Goal: Task Accomplishment & Management: Complete application form

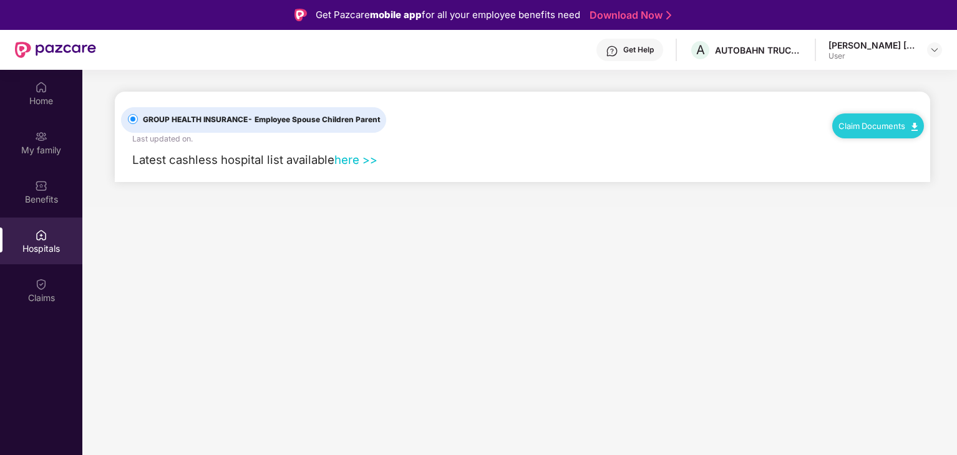
scroll to position [70, 0]
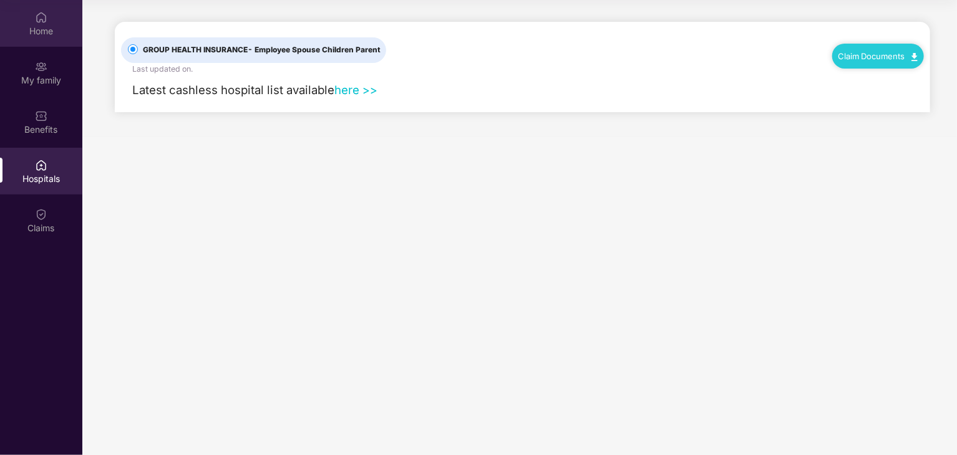
click at [31, 31] on div "Home" at bounding box center [41, 31] width 82 height 12
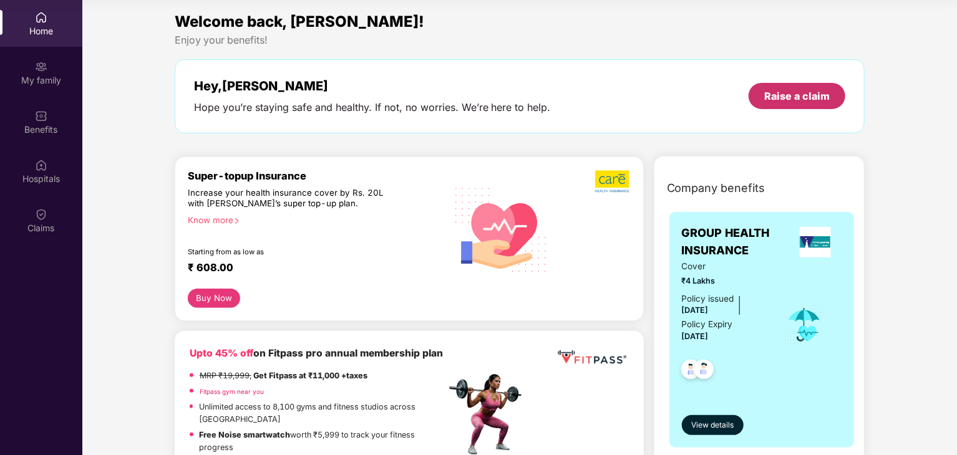
click at [781, 101] on div "Raise a claim" at bounding box center [796, 96] width 65 height 14
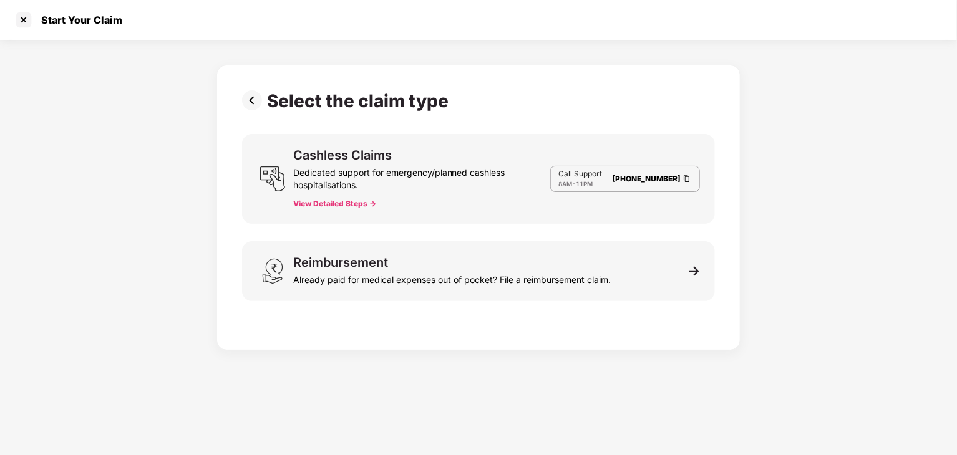
scroll to position [30, 0]
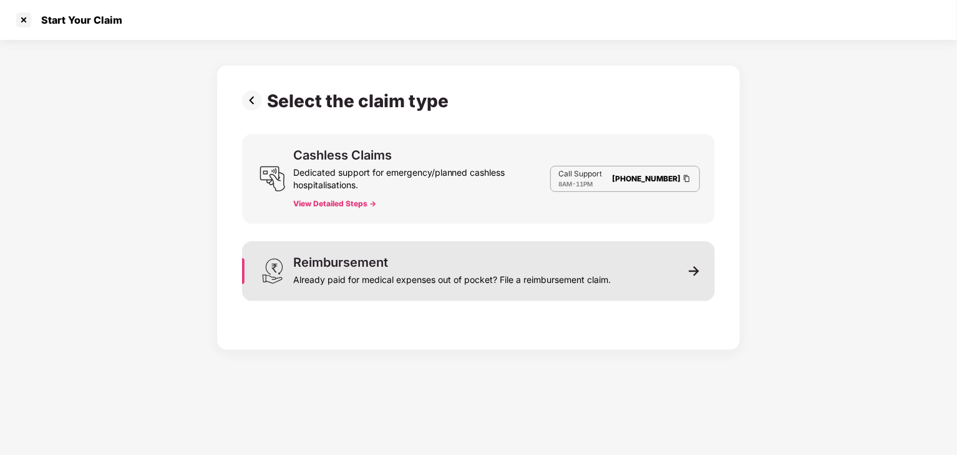
click at [356, 275] on div "Already paid for medical expenses out of pocket? File a reimbursement claim." at bounding box center [451, 277] width 317 height 17
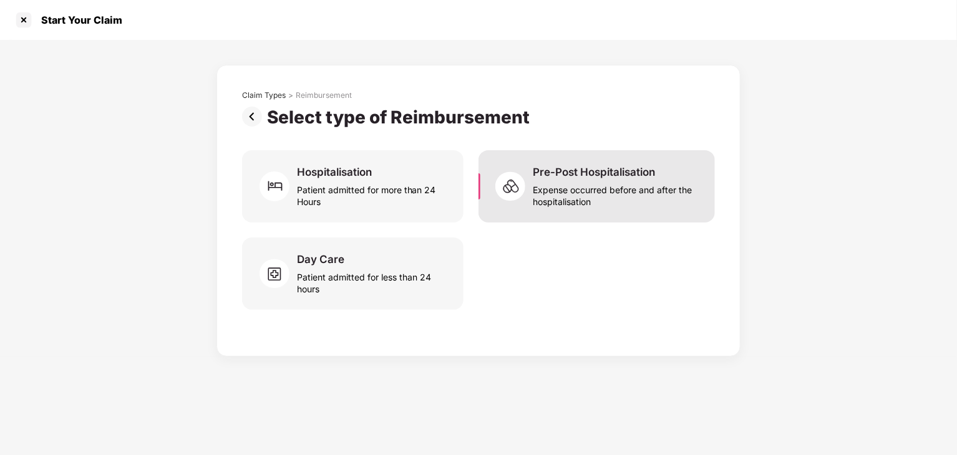
click at [579, 181] on div "Expense occurred before and after the hospitalisation" at bounding box center [616, 193] width 167 height 29
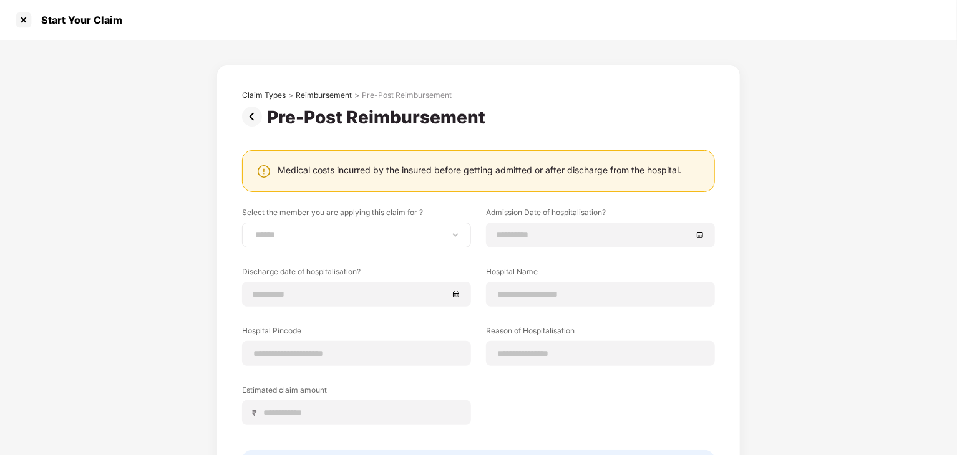
click at [304, 228] on div "**********" at bounding box center [356, 235] width 229 height 25
click at [454, 237] on select "**********" at bounding box center [357, 235] width 208 height 10
select select "**********"
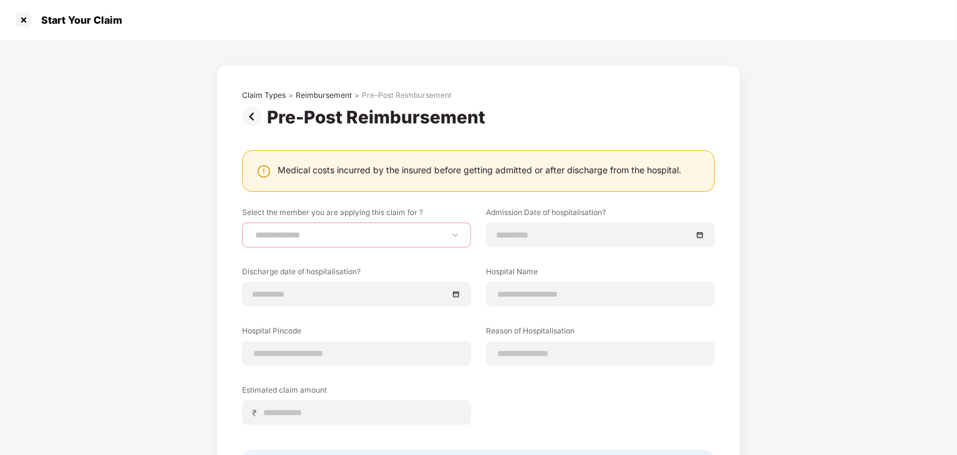
click at [253, 230] on select "**********" at bounding box center [357, 235] width 208 height 10
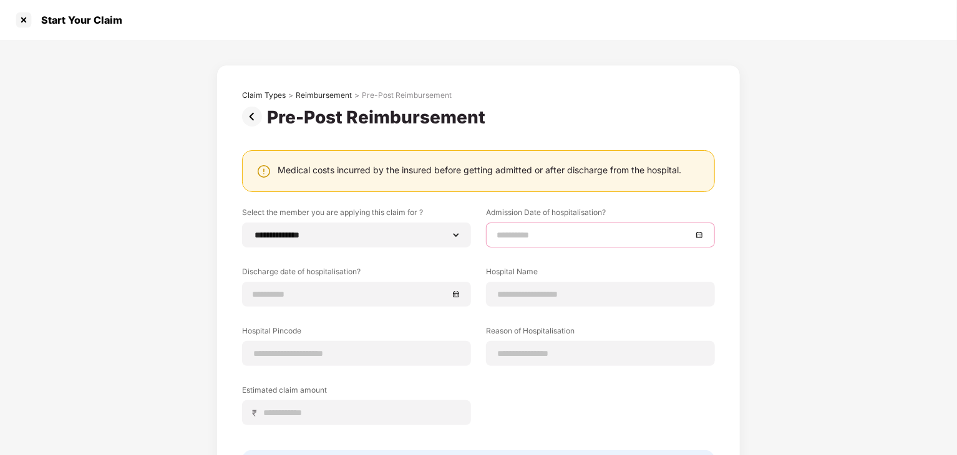
click at [523, 233] on input at bounding box center [593, 235] width 195 height 14
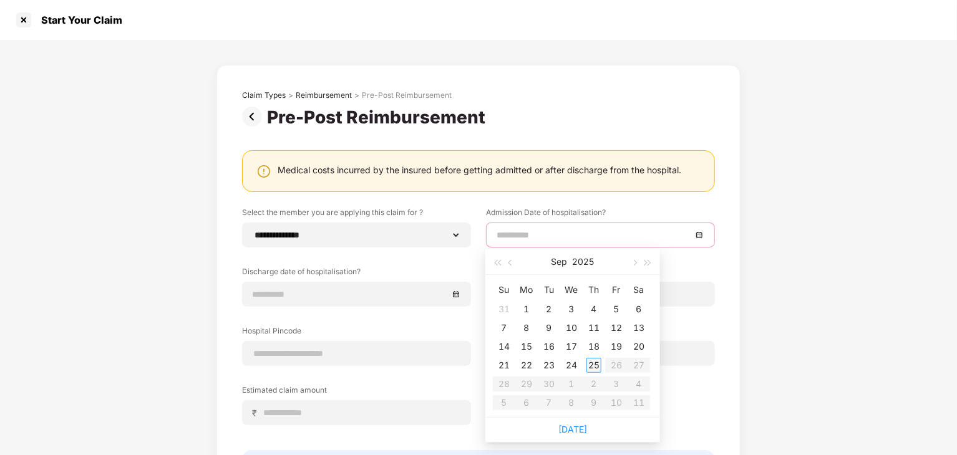
type input "**********"
click at [592, 364] on div "25" at bounding box center [593, 365] width 15 height 15
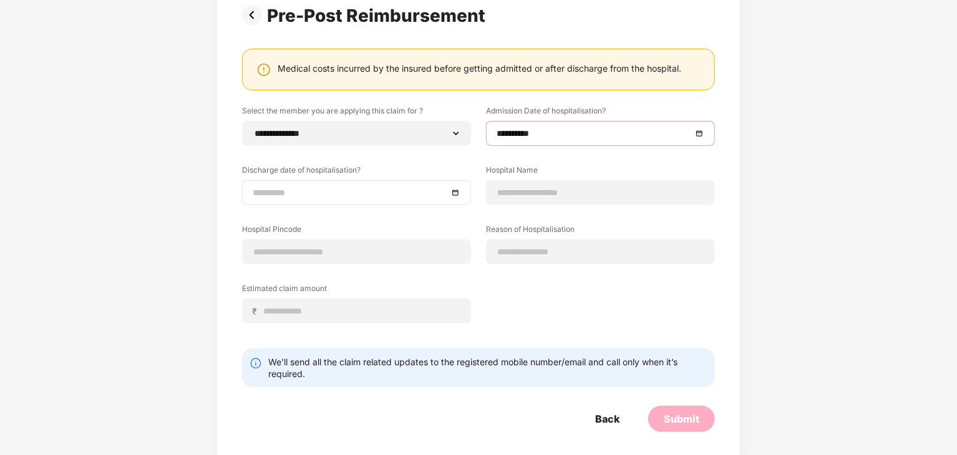
scroll to position [102, 0]
click at [399, 183] on div at bounding box center [356, 192] width 229 height 25
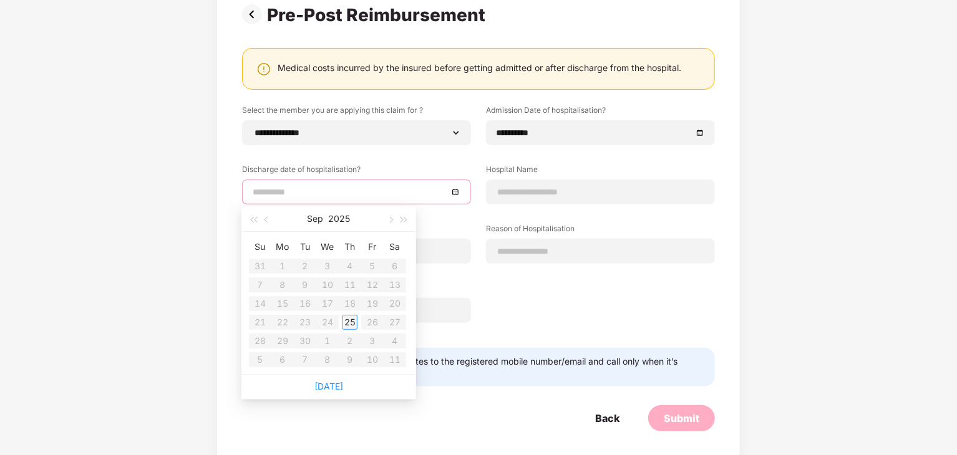
type input "**********"
click at [354, 320] on div "25" at bounding box center [349, 322] width 15 height 15
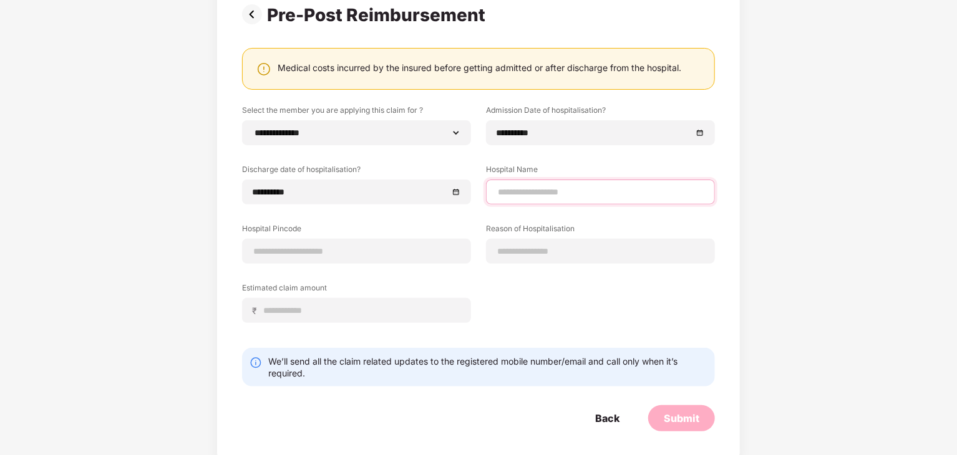
click at [563, 190] on input at bounding box center [600, 192] width 208 height 13
type input "**********"
click at [442, 253] on input at bounding box center [357, 251] width 208 height 13
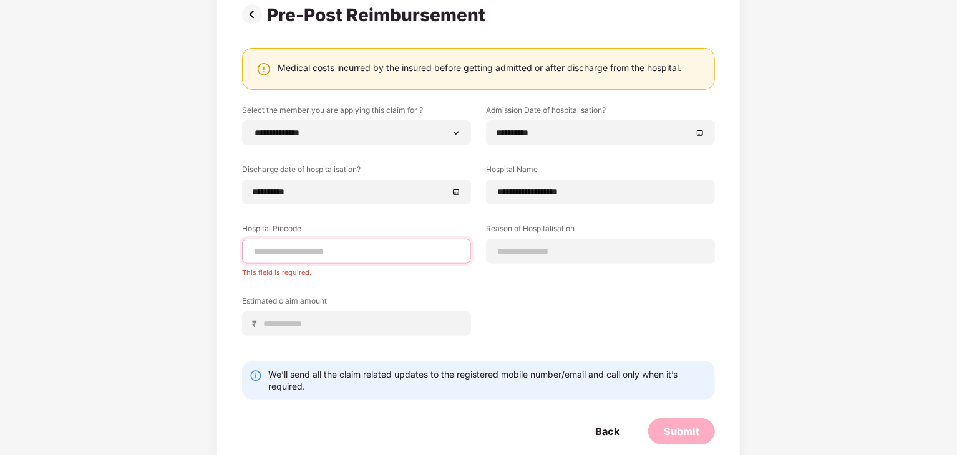
click at [404, 250] on input at bounding box center [357, 251] width 208 height 13
paste input "******"
type input "******"
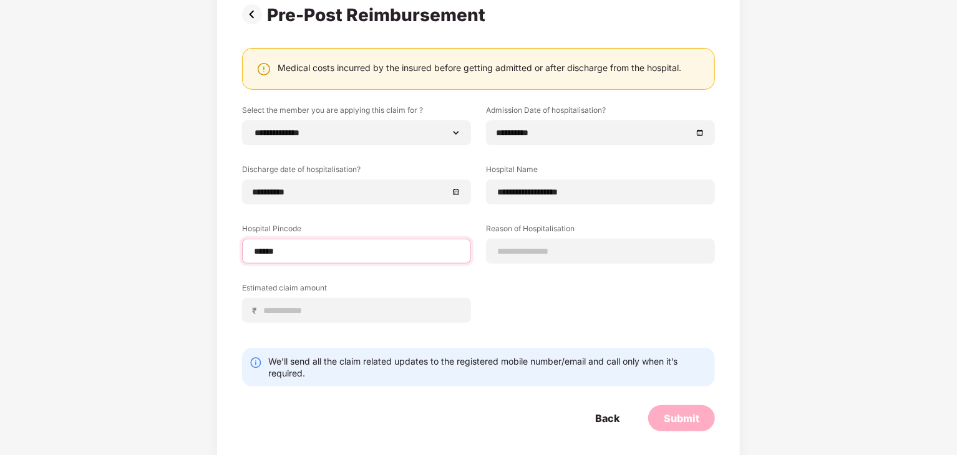
select select "****"
select select "**********"
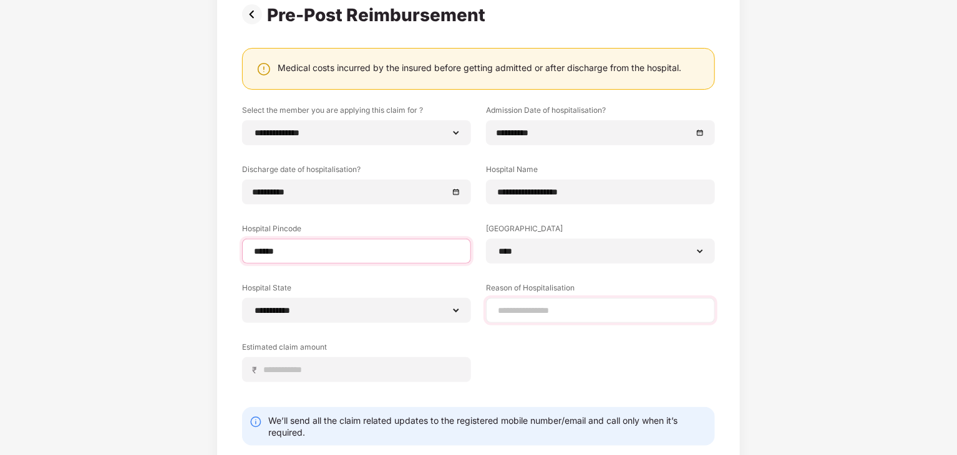
type input "******"
click at [559, 312] on input at bounding box center [600, 310] width 208 height 13
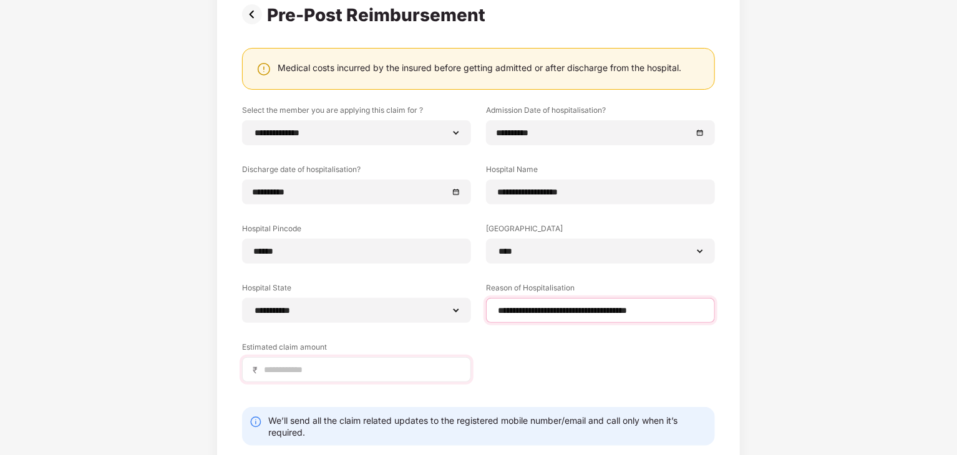
type input "**********"
click at [339, 369] on input at bounding box center [362, 370] width 198 height 13
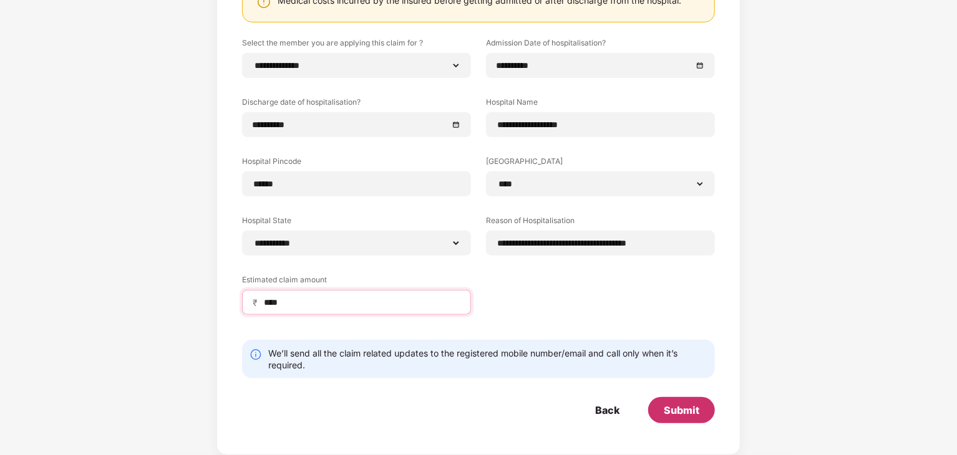
type input "****"
click at [690, 408] on div "Submit" at bounding box center [682, 411] width 36 height 14
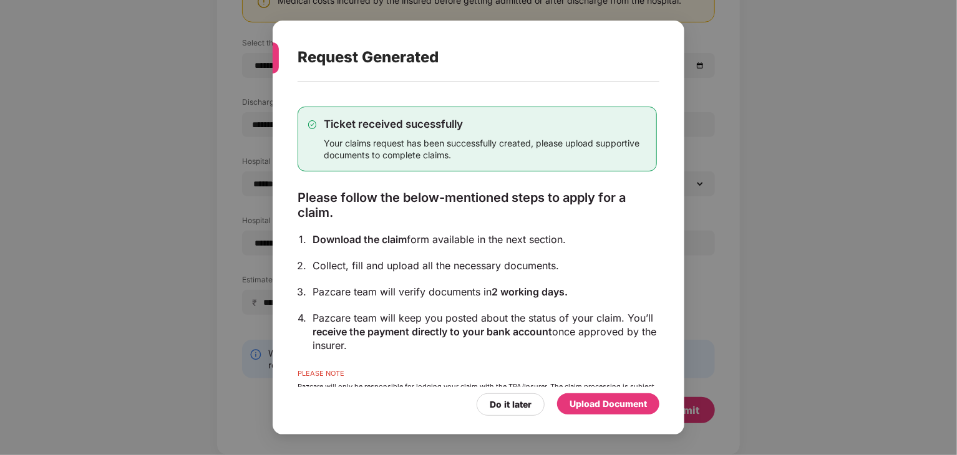
scroll to position [45, 0]
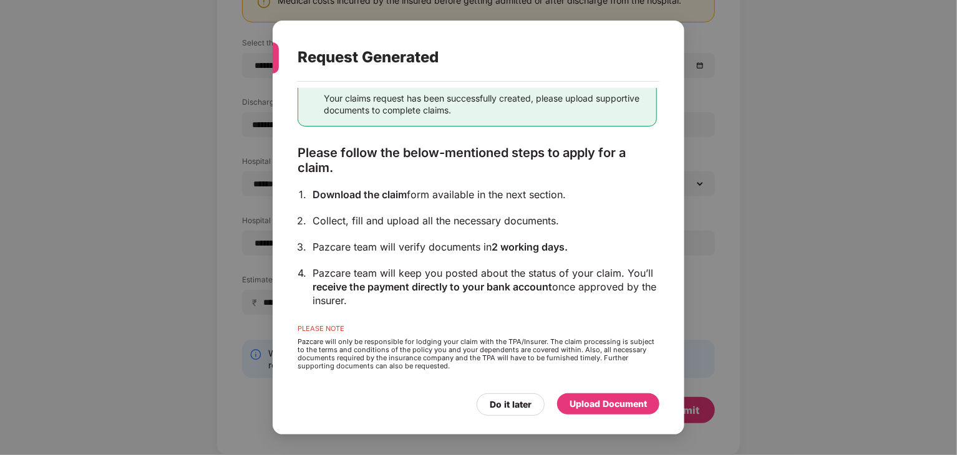
click at [588, 404] on div "Upload Document" at bounding box center [607, 404] width 77 height 14
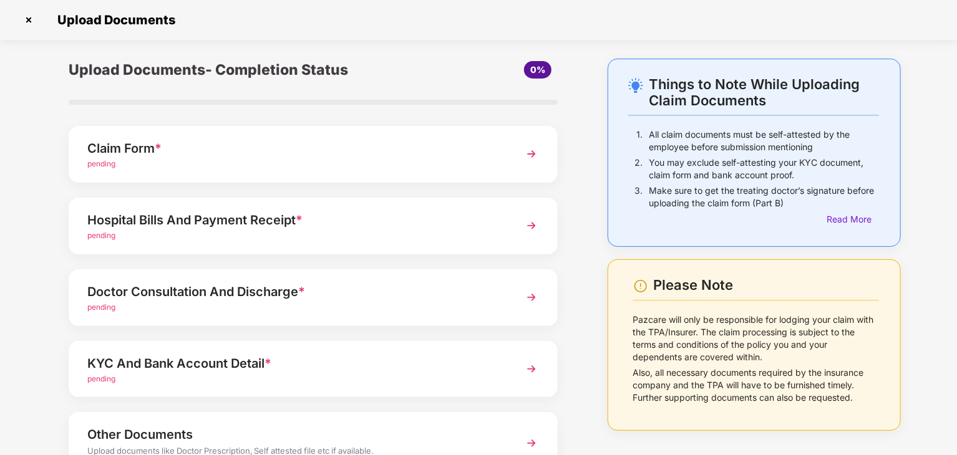
click at [342, 155] on div "Claim Form *" at bounding box center [294, 148] width 414 height 20
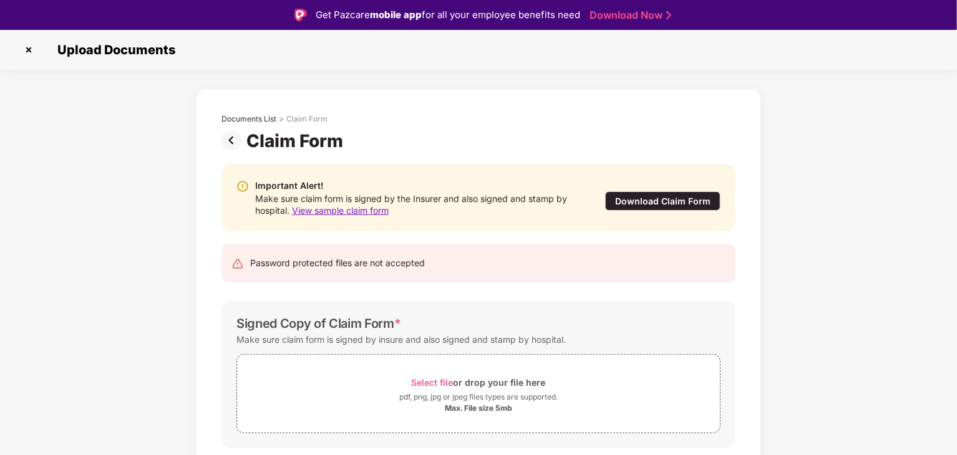
scroll to position [38, 0]
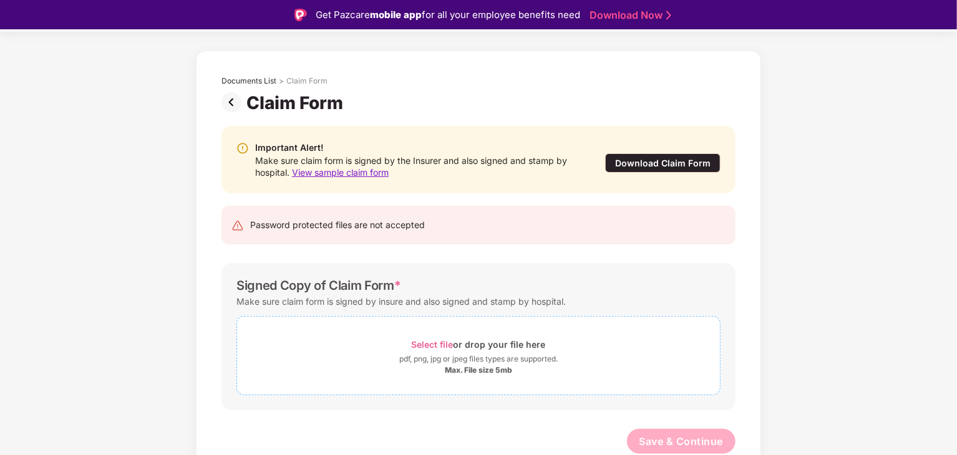
click at [429, 341] on span "Select file" at bounding box center [433, 344] width 42 height 11
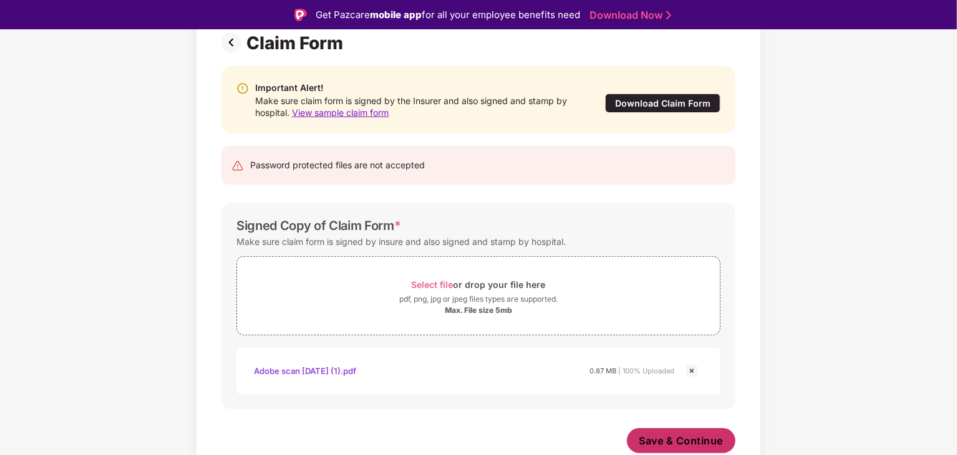
scroll to position [97, 0]
click at [678, 436] on span "Save & Continue" at bounding box center [681, 442] width 84 height 14
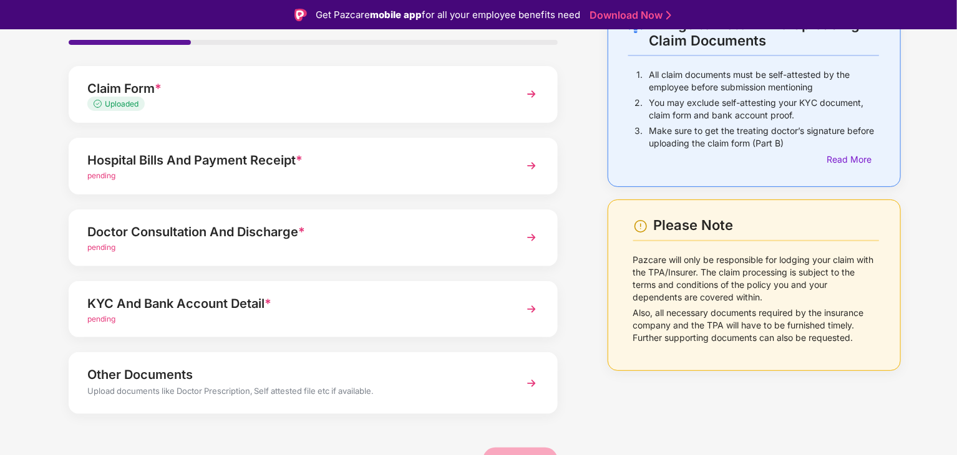
scroll to position [91, 0]
click at [382, 163] on div "Hospital Bills And Payment Receipt *" at bounding box center [294, 159] width 414 height 20
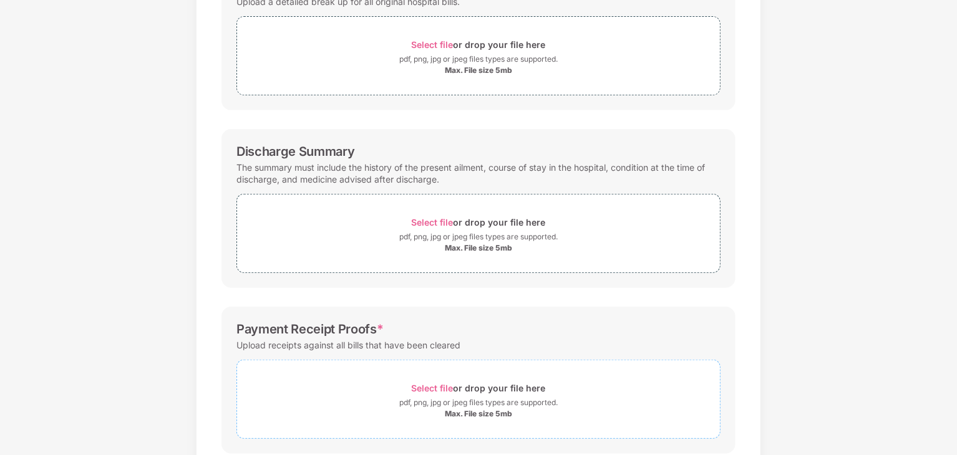
scroll to position [302, 0]
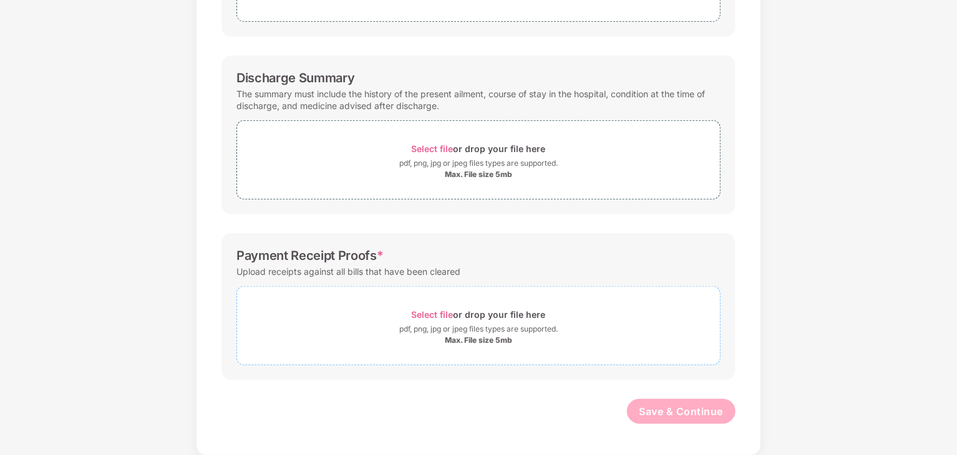
click at [445, 314] on span "Select file" at bounding box center [433, 314] width 42 height 11
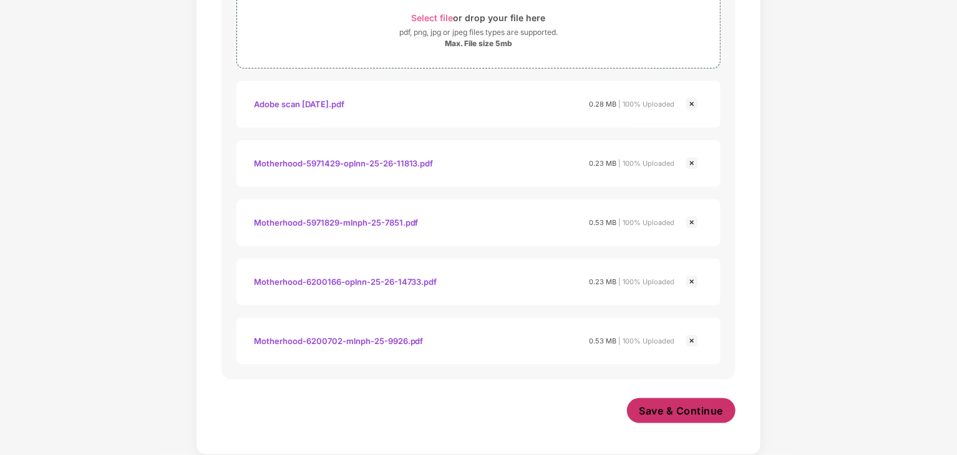
scroll to position [598, 0]
click at [658, 414] on span "Save & Continue" at bounding box center [681, 412] width 84 height 14
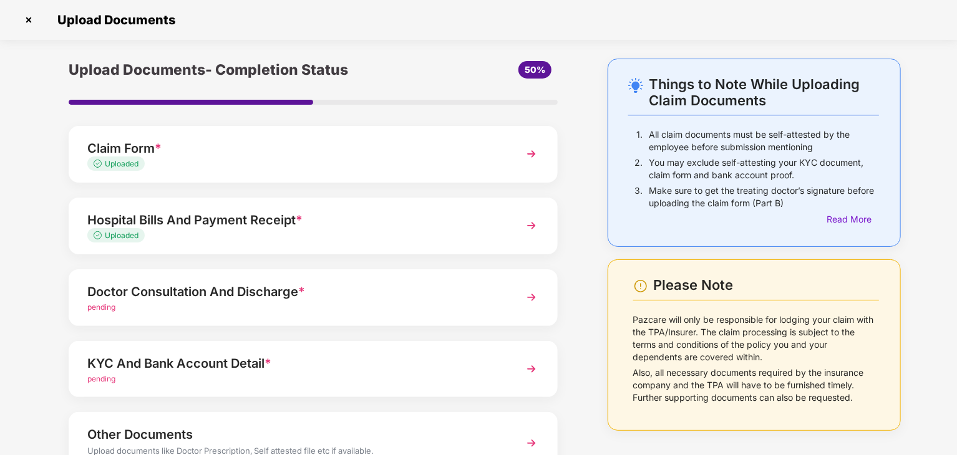
scroll to position [96, 0]
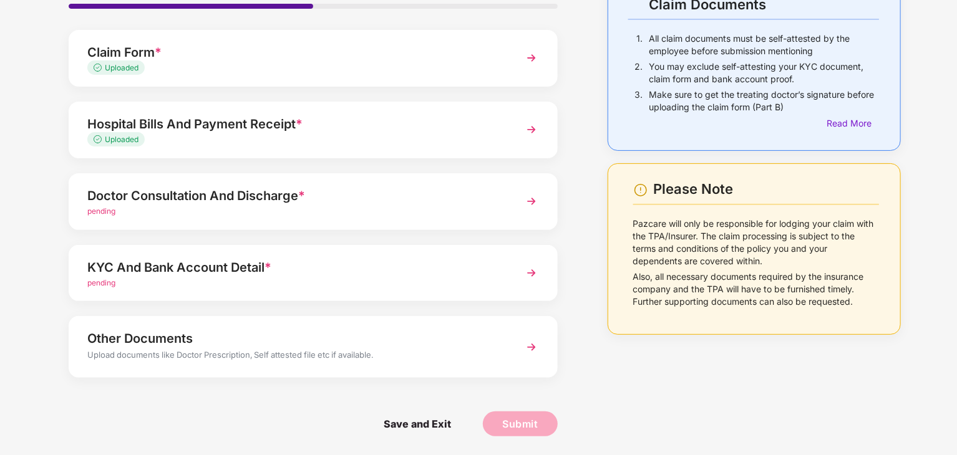
click at [249, 202] on div "Doctor Consultation And Discharge *" at bounding box center [294, 196] width 414 height 20
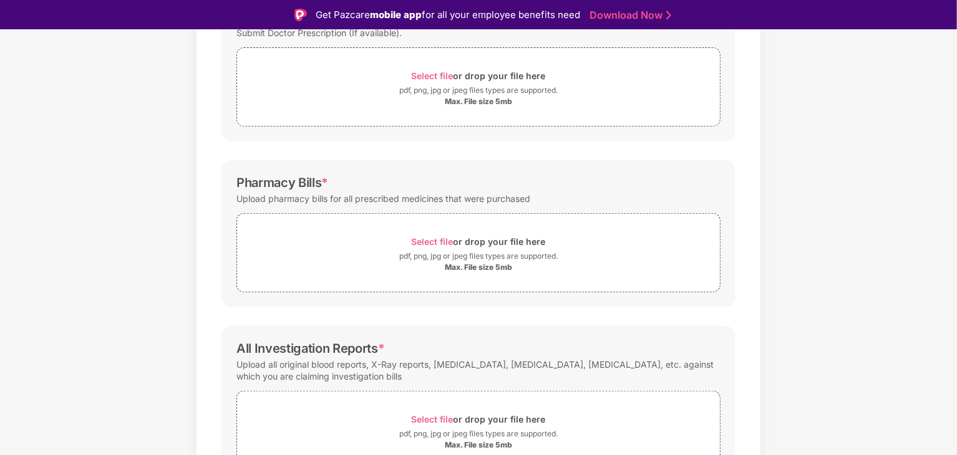
scroll to position [227, 0]
click at [427, 230] on span "Select file or drop your file here pdf, png, jpg or jpeg files types are suppor…" at bounding box center [478, 252] width 483 height 59
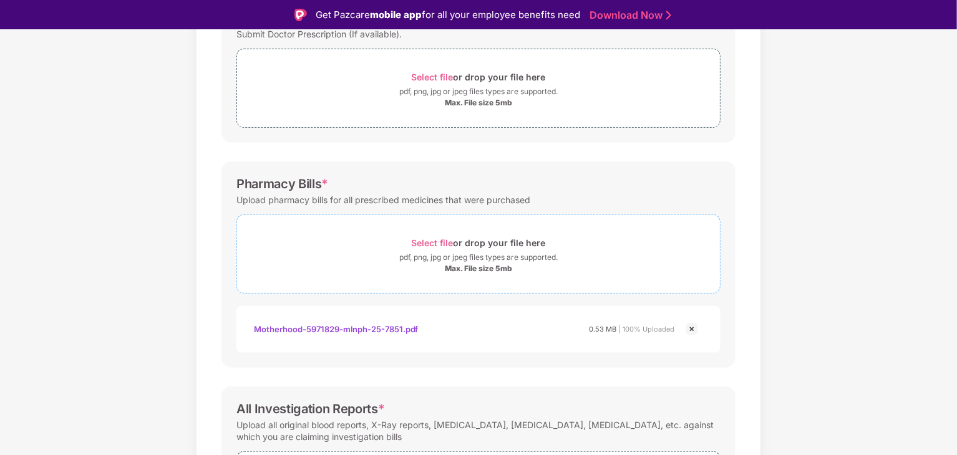
scroll to position [226, 0]
click at [429, 235] on div "Select file or drop your file here" at bounding box center [479, 242] width 134 height 17
click at [692, 325] on img at bounding box center [691, 328] width 15 height 15
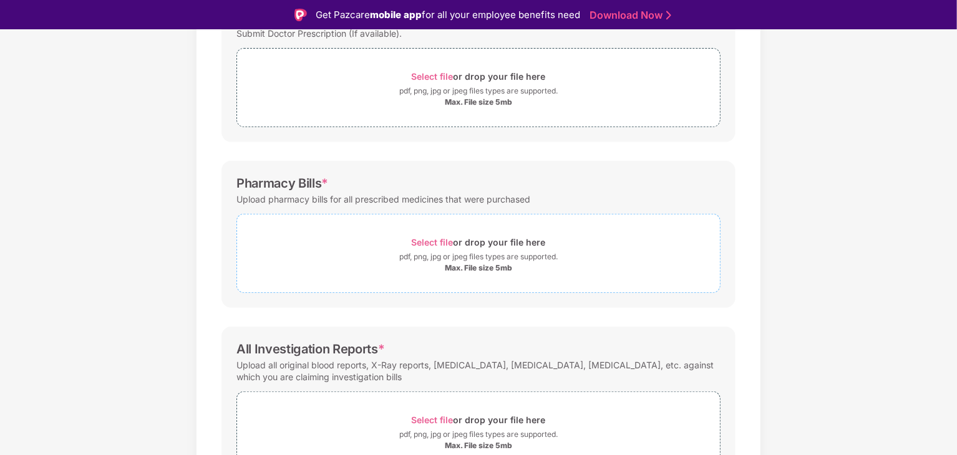
click at [427, 243] on span "Select file" at bounding box center [433, 242] width 42 height 11
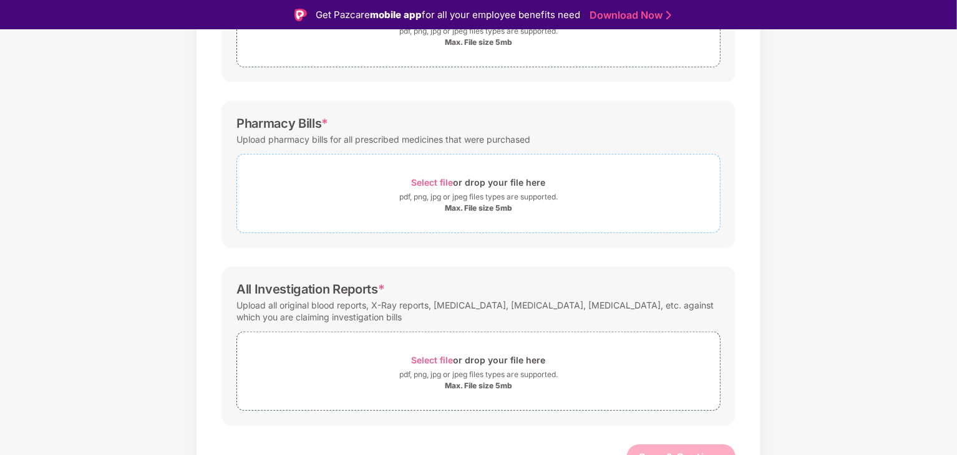
scroll to position [302, 0]
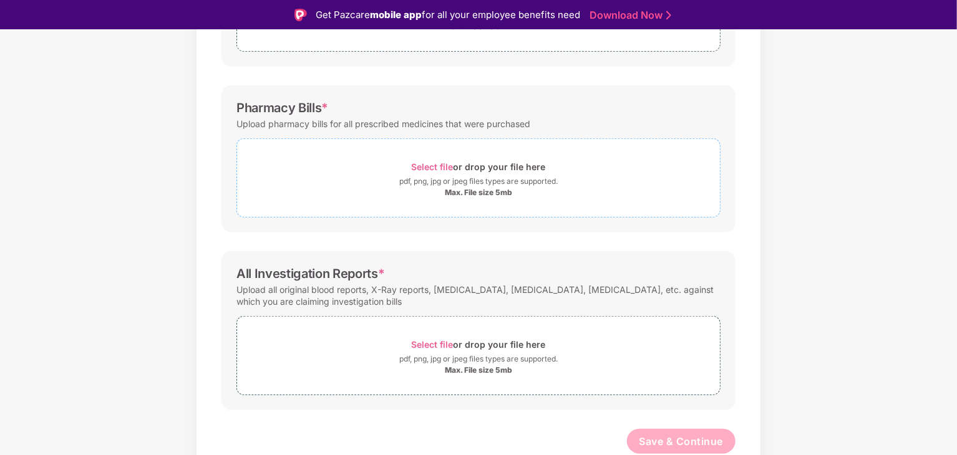
click at [433, 165] on span "Select file" at bounding box center [433, 167] width 42 height 11
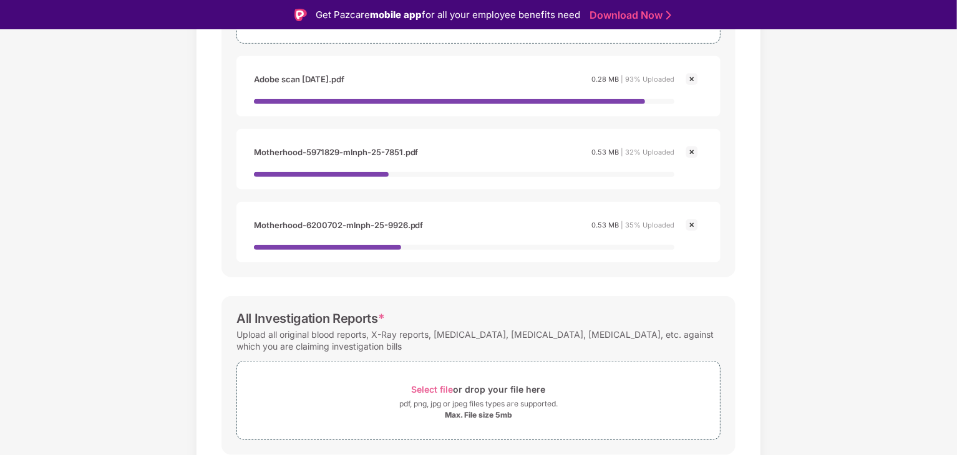
scroll to position [477, 0]
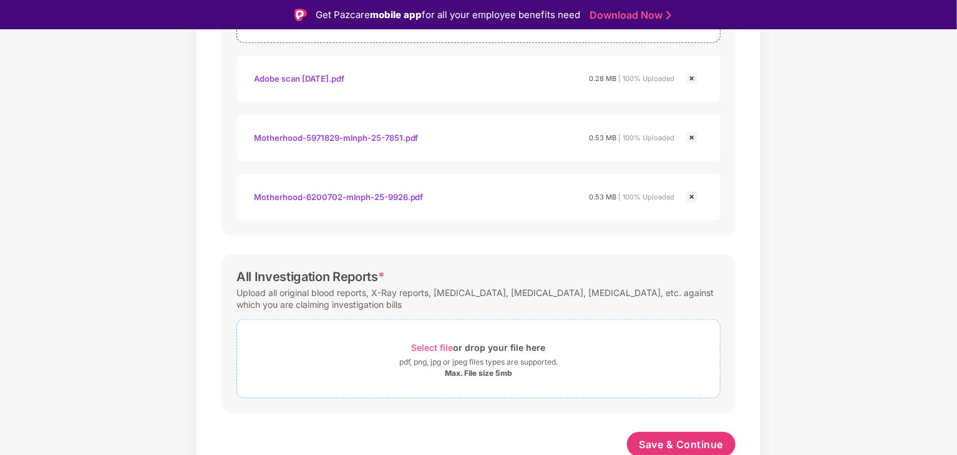
click at [437, 346] on span "Select file" at bounding box center [433, 347] width 42 height 11
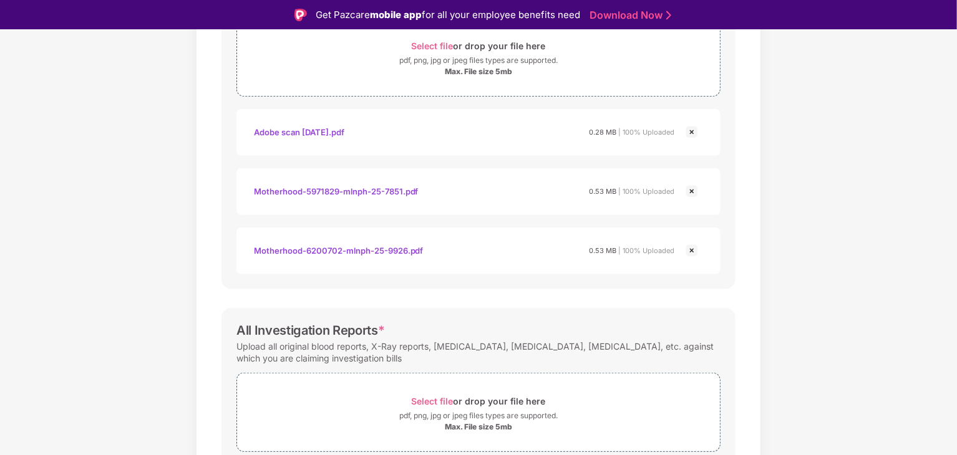
scroll to position [539, 0]
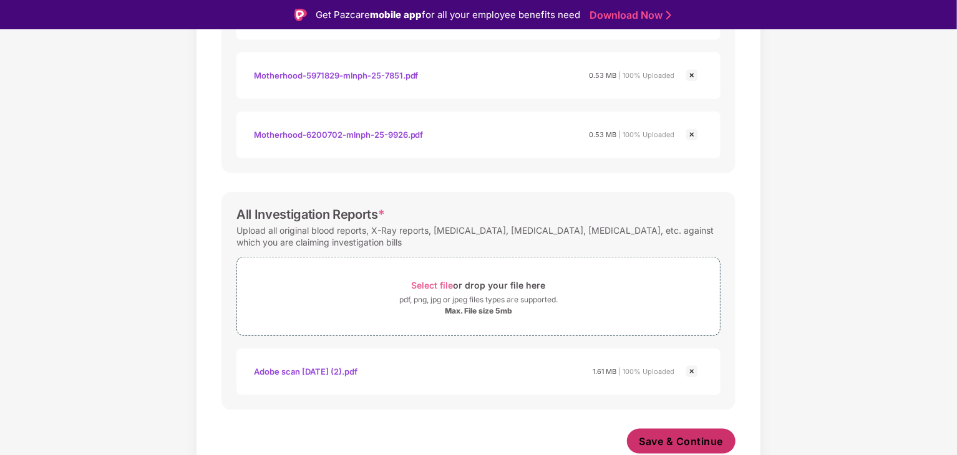
click at [669, 435] on span "Save & Continue" at bounding box center [681, 442] width 84 height 14
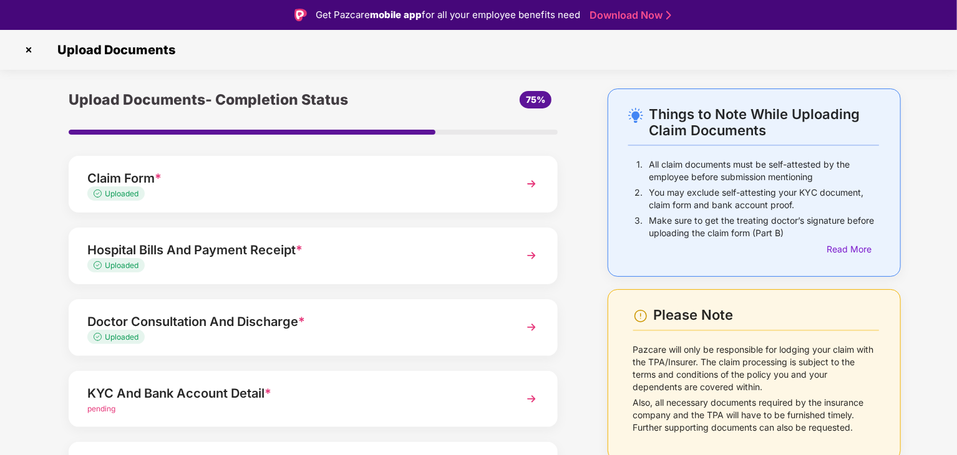
scroll to position [96, 0]
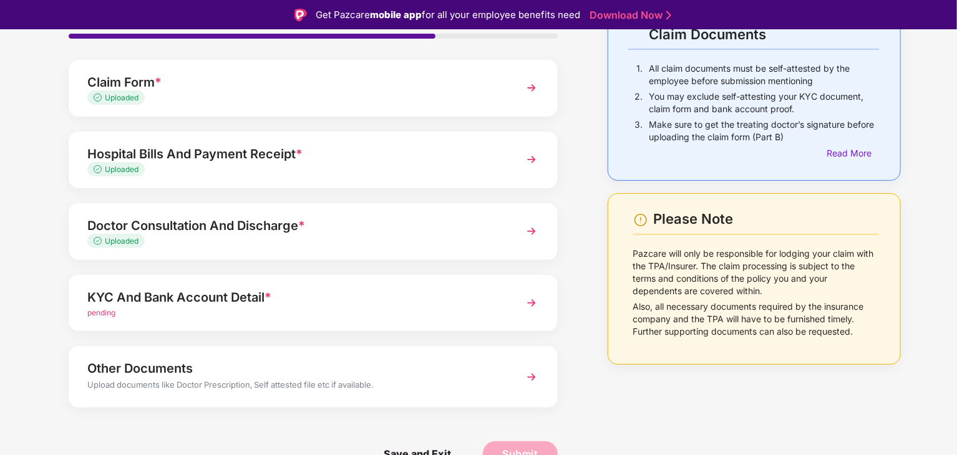
click at [437, 293] on div "KYC And Bank Account Detail *" at bounding box center [294, 298] width 414 height 20
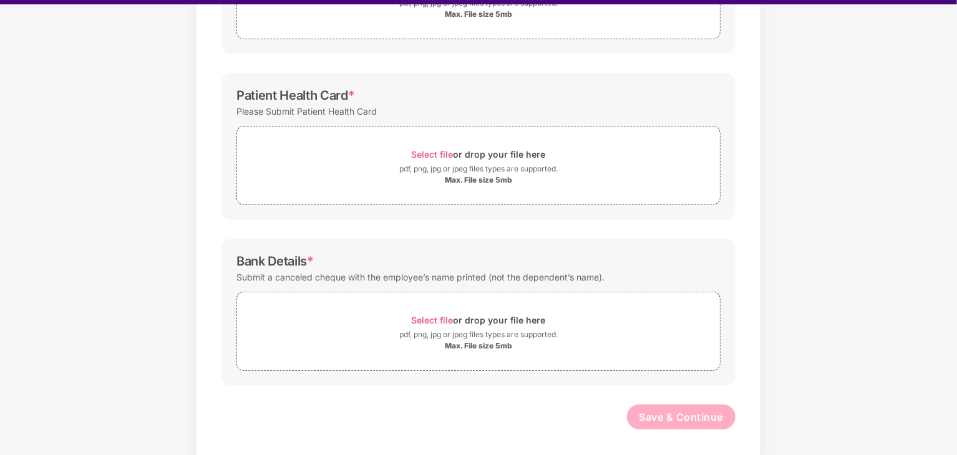
scroll to position [25, 0]
click at [437, 321] on span "Select file" at bounding box center [433, 320] width 42 height 11
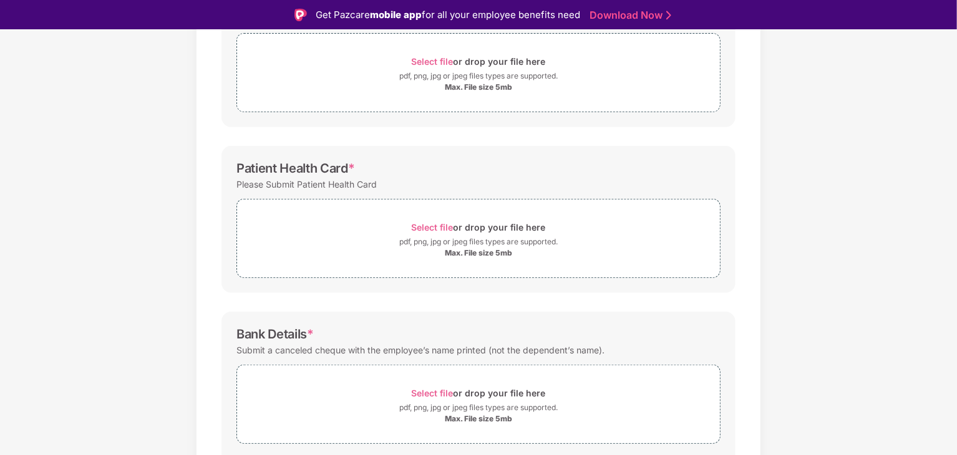
scroll to position [97, 0]
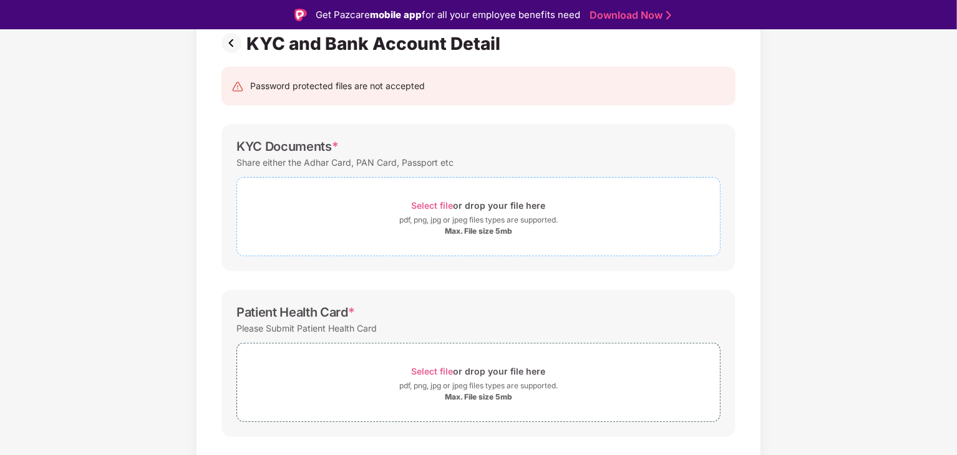
click at [438, 200] on span "Select file" at bounding box center [433, 205] width 42 height 11
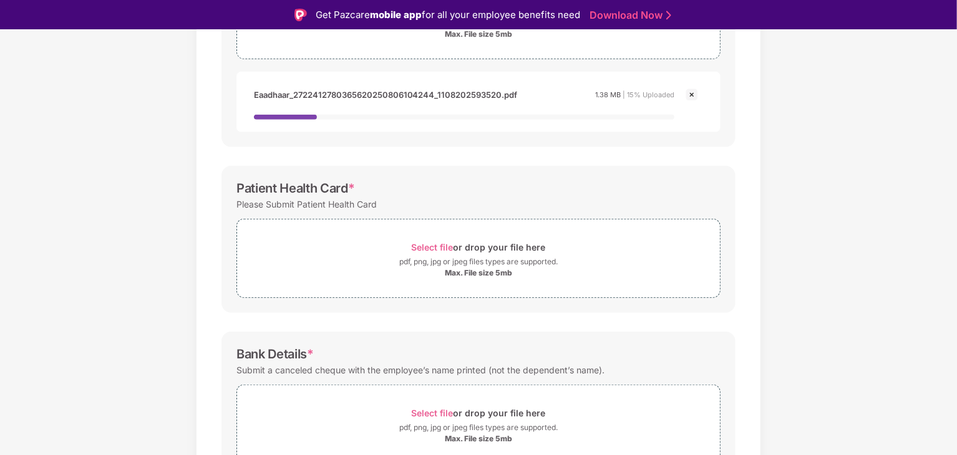
scroll to position [275, 0]
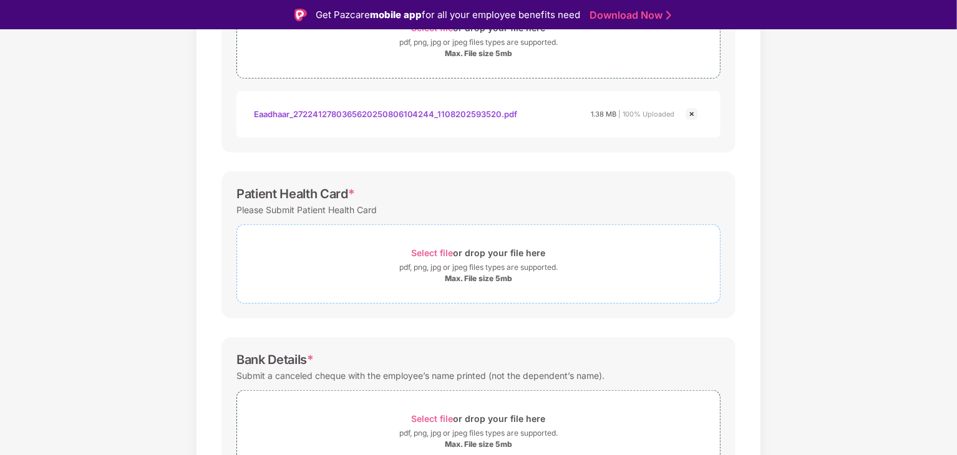
click at [428, 248] on span "Select file" at bounding box center [433, 253] width 42 height 11
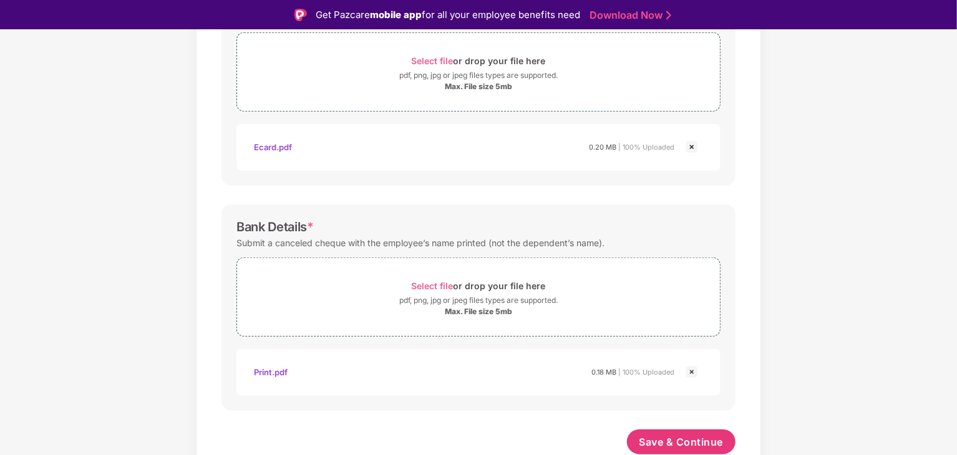
scroll to position [30, 0]
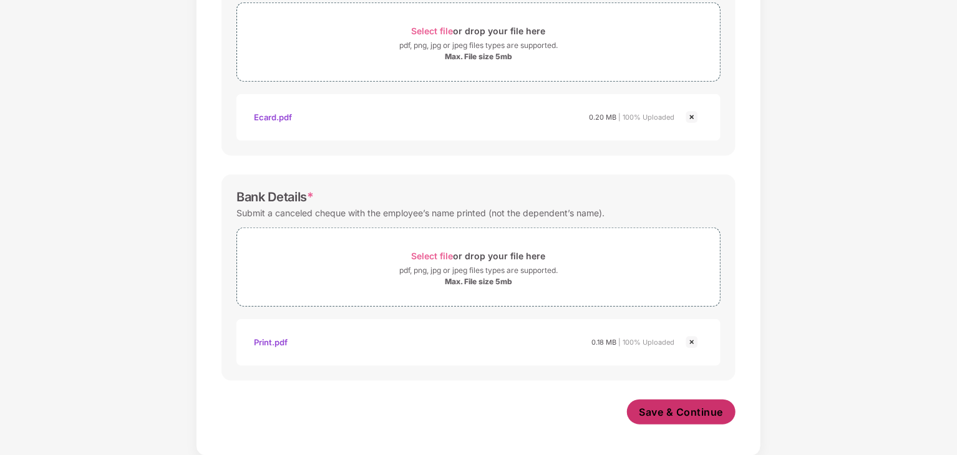
click at [689, 415] on span "Save & Continue" at bounding box center [681, 412] width 84 height 14
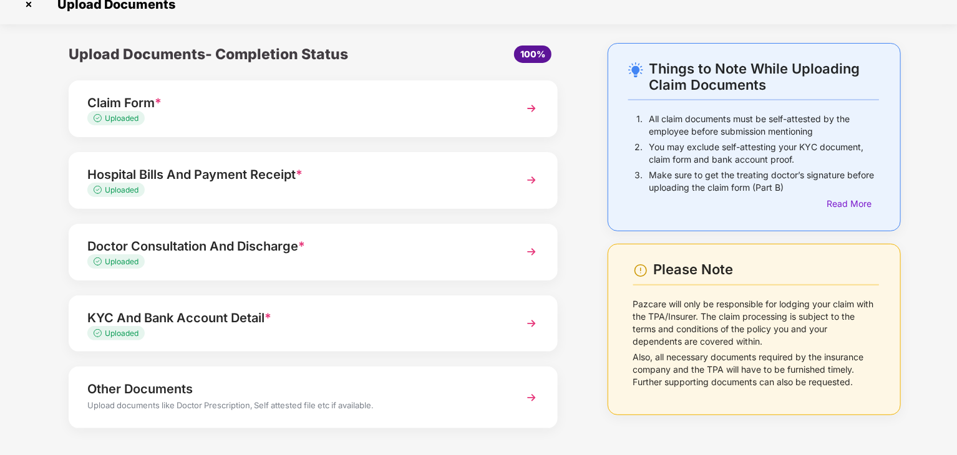
scroll to position [66, 0]
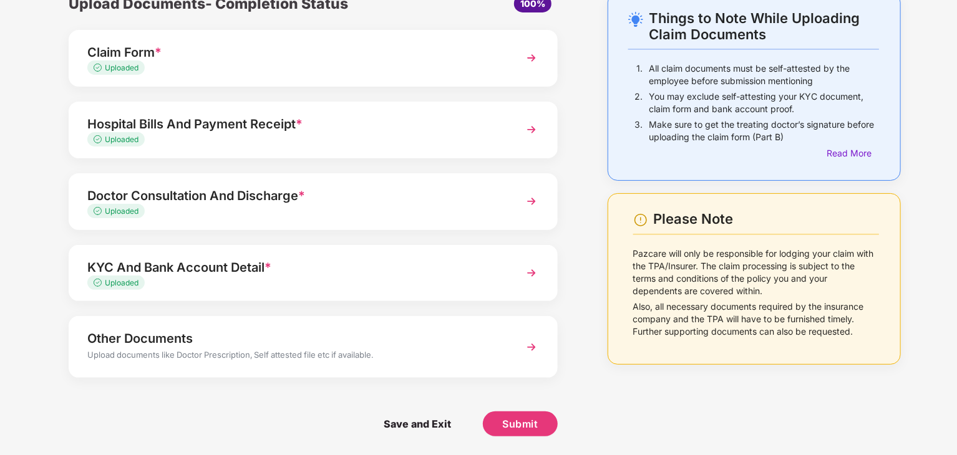
click at [527, 341] on img at bounding box center [531, 347] width 22 height 22
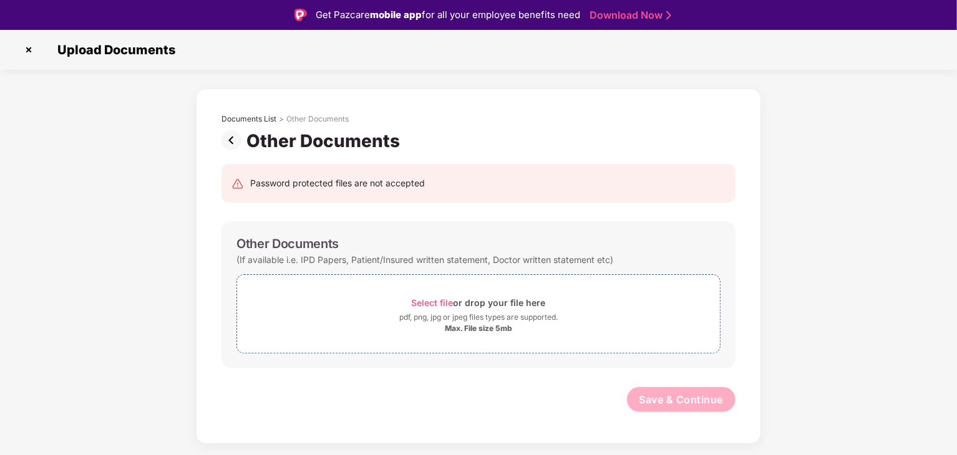
scroll to position [0, 0]
click at [440, 301] on span "Select file" at bounding box center [433, 303] width 42 height 11
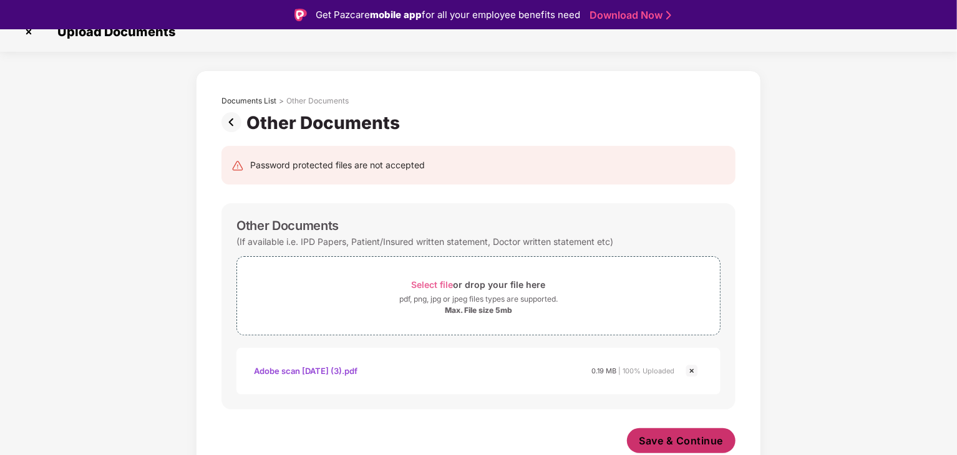
scroll to position [17, 0]
click at [669, 441] on span "Save & Continue" at bounding box center [681, 442] width 84 height 14
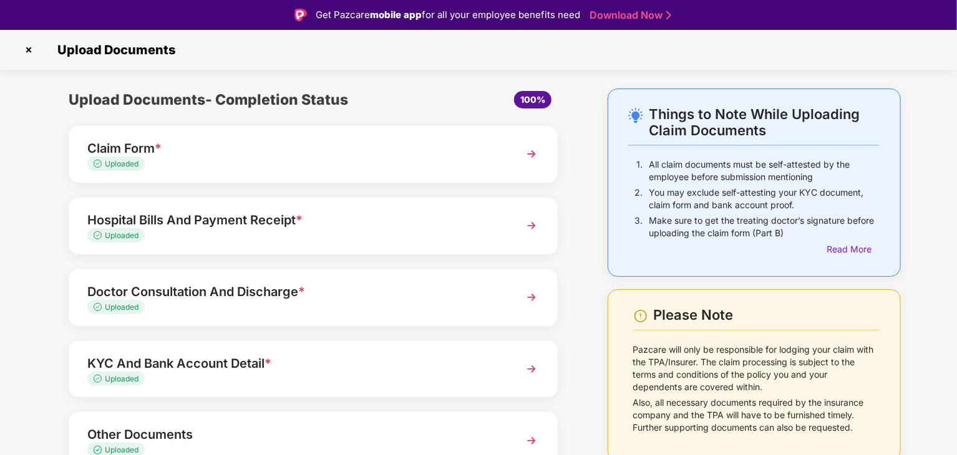
scroll to position [61, 0]
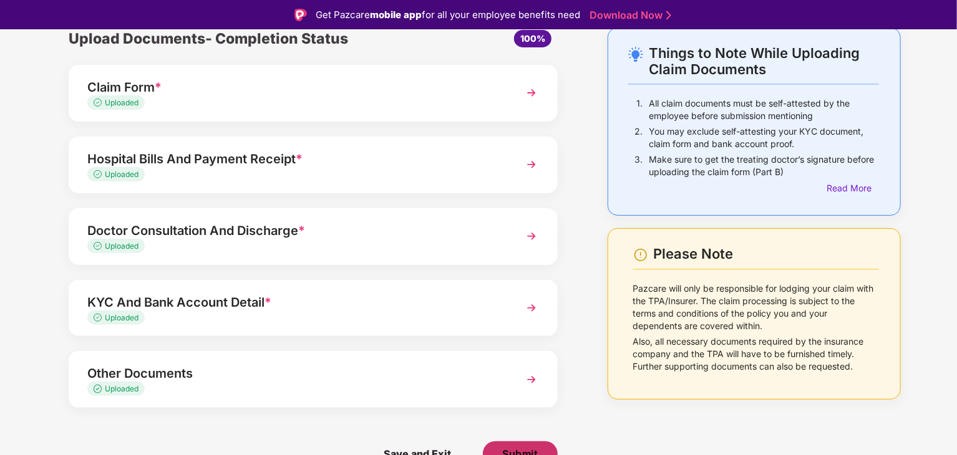
click at [515, 450] on span "Submit" at bounding box center [520, 454] width 36 height 14
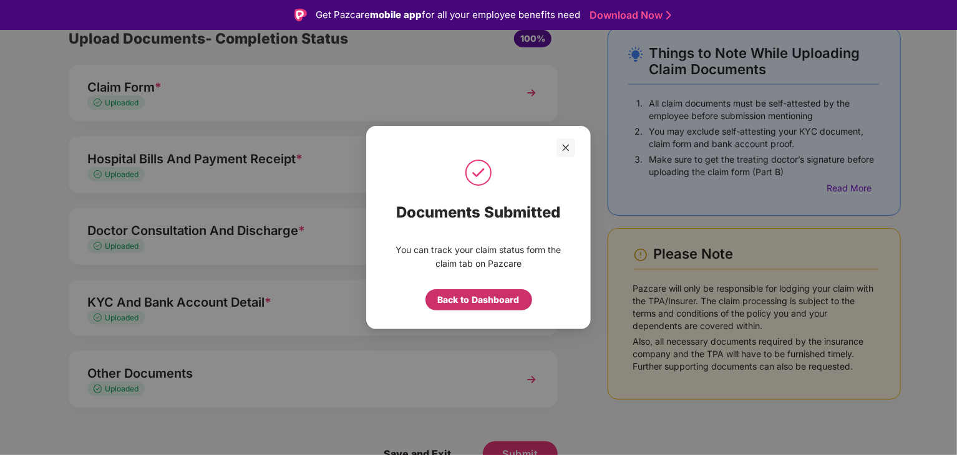
click at [484, 303] on div "Back to Dashboard" at bounding box center [479, 300] width 82 height 14
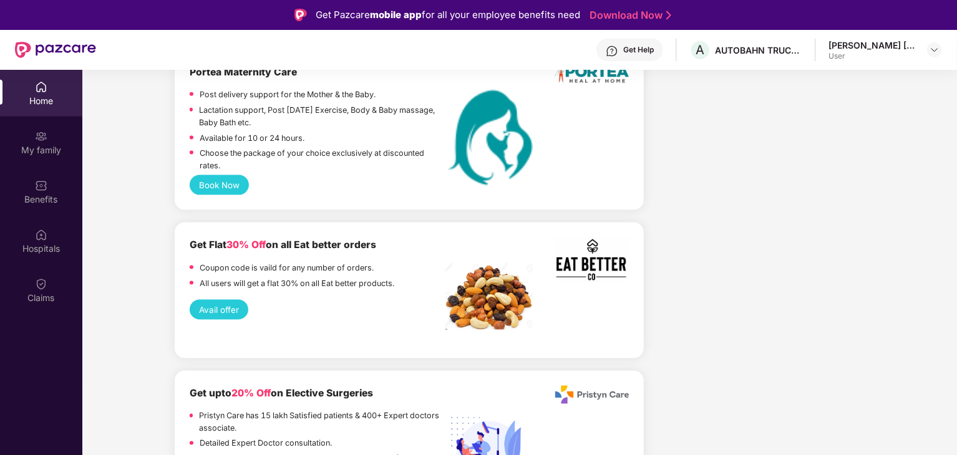
scroll to position [70, 0]
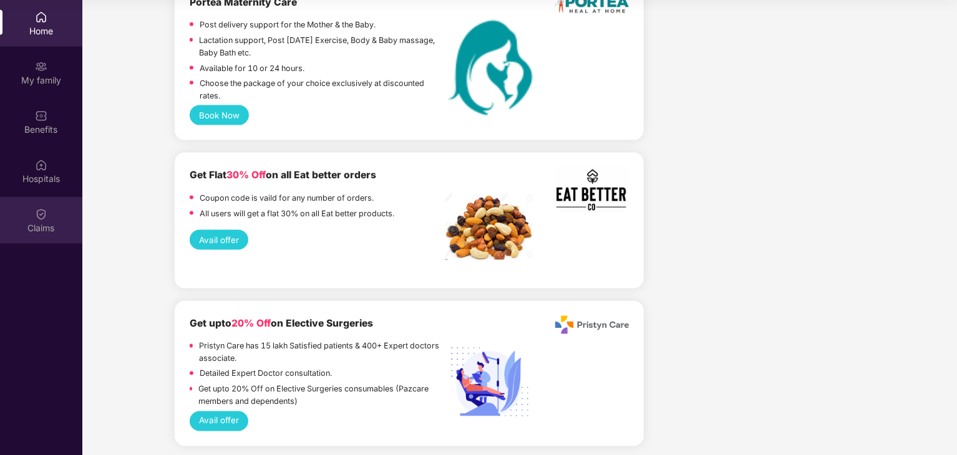
click at [27, 224] on div "Claims" at bounding box center [41, 228] width 82 height 12
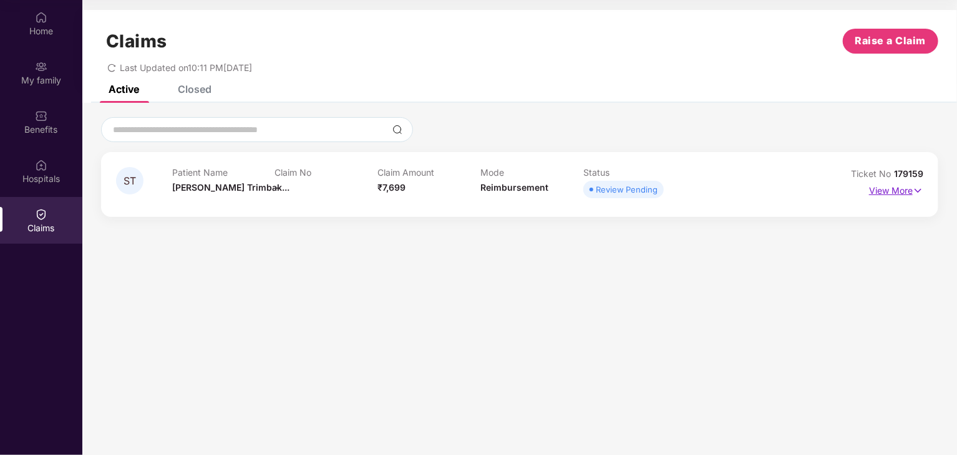
click at [913, 191] on img at bounding box center [917, 191] width 11 height 14
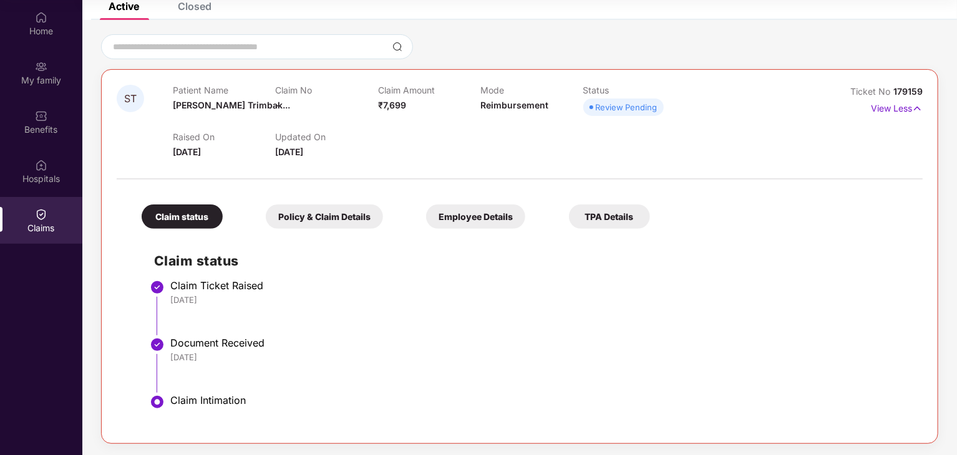
scroll to position [84, 0]
click at [337, 213] on div "Policy & Claim Details" at bounding box center [324, 216] width 117 height 24
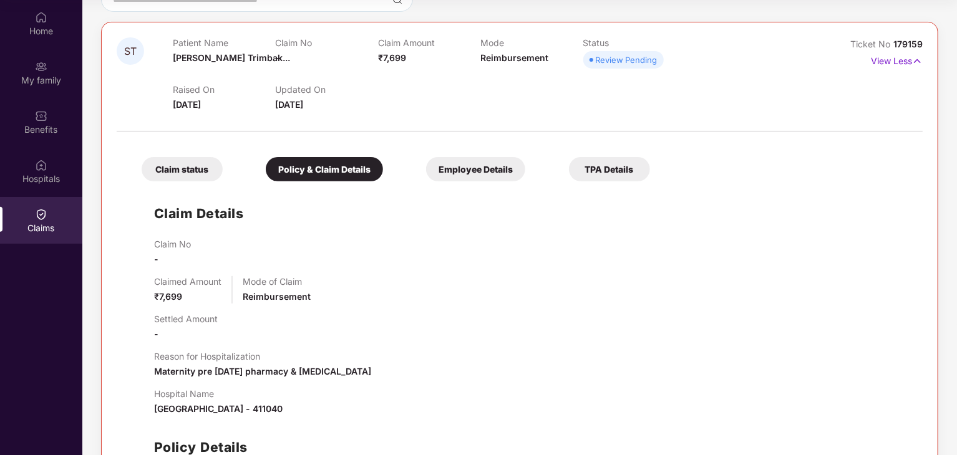
scroll to position [38, 0]
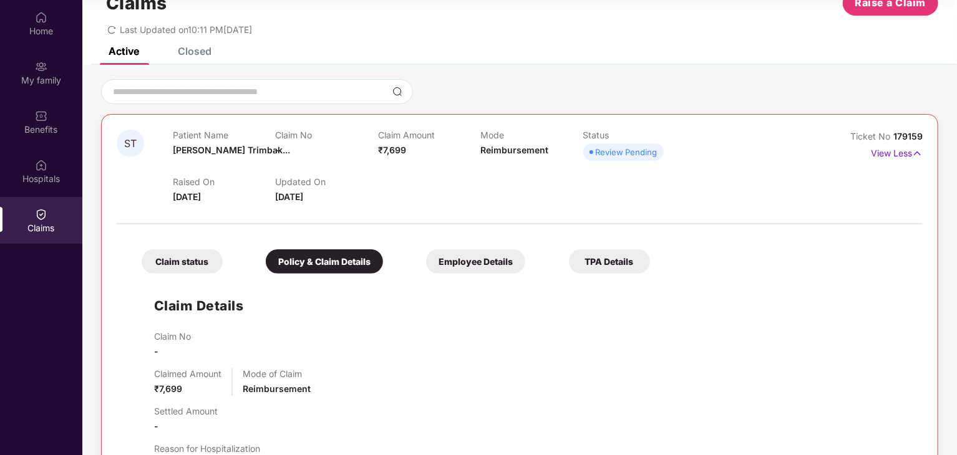
click at [465, 253] on div "Employee Details" at bounding box center [475, 261] width 99 height 24
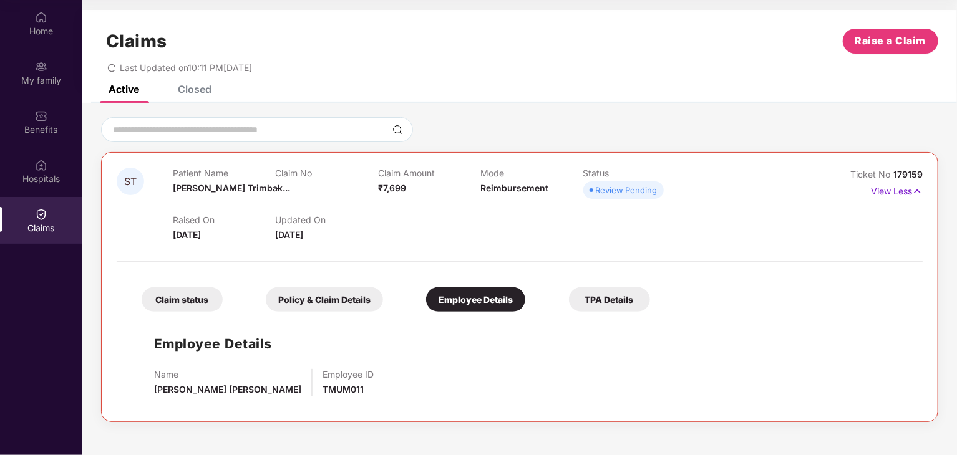
click at [599, 294] on div "TPA Details" at bounding box center [609, 300] width 81 height 24
